Goal: Go to known website: Access a specific website the user already knows

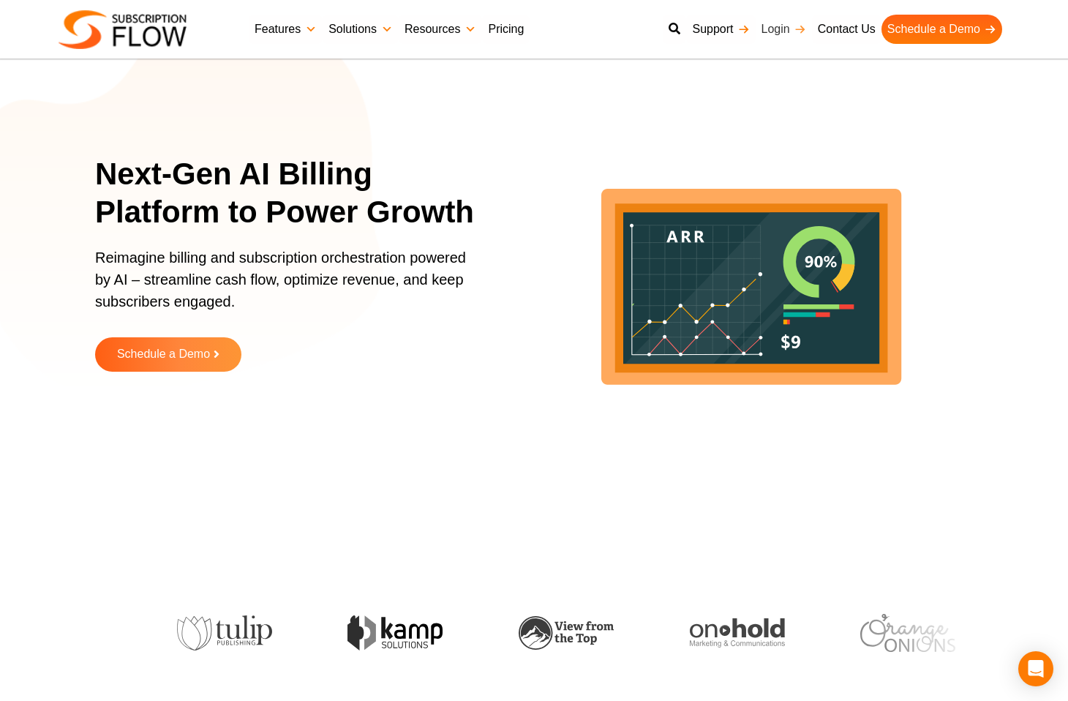
click at [769, 35] on link "Login" at bounding box center [784, 29] width 56 height 29
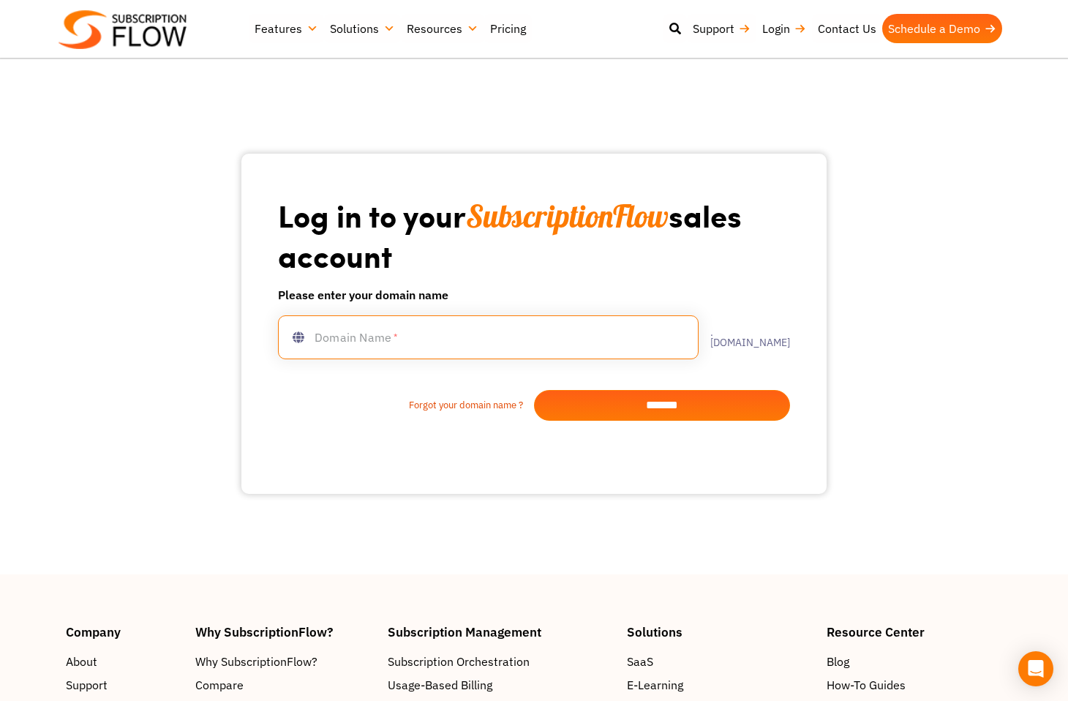
click at [518, 338] on input "text" at bounding box center [488, 337] width 421 height 44
type input "***"
click at [713, 398] on input "*******" at bounding box center [662, 405] width 256 height 31
